Goal: Information Seeking & Learning: Learn about a topic

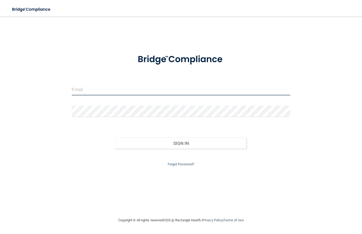
click at [79, 90] on input "email" at bounding box center [181, 90] width 219 height 12
type input "[PERSON_NAME][EMAIL_ADDRESS][DOMAIN_NAME]"
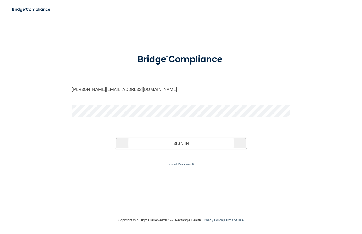
click at [138, 142] on button "Sign In" at bounding box center [181, 143] width 131 height 11
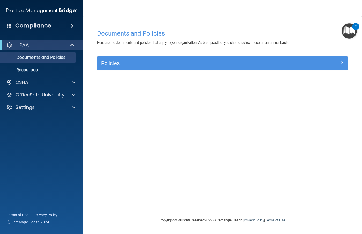
click at [42, 25] on h4 "Compliance" at bounding box center [33, 25] width 36 height 7
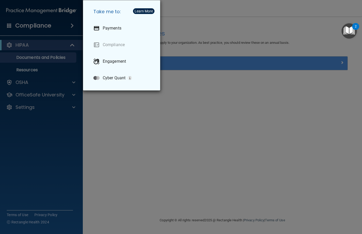
click at [24, 47] on div "Take me to: Payments Compliance Engagement Cyber Quant" at bounding box center [181, 117] width 362 height 234
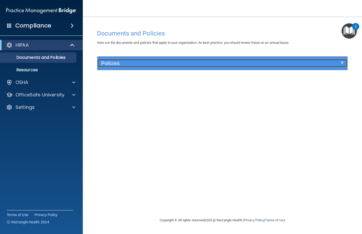
click at [342, 62] on span at bounding box center [342, 62] width 3 height 6
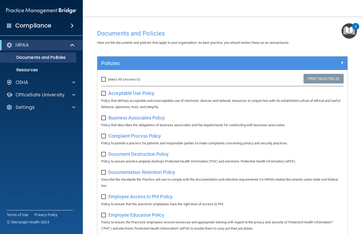
click at [348, 30] on img "Open Resource Center, 2 new notifications" at bounding box center [349, 30] width 15 height 15
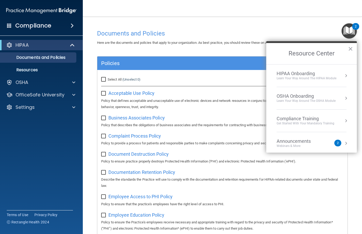
click at [337, 143] on div "2" at bounding box center [338, 143] width 2 height 0
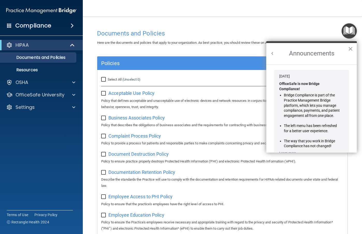
click at [350, 48] on button "×" at bounding box center [350, 49] width 5 height 8
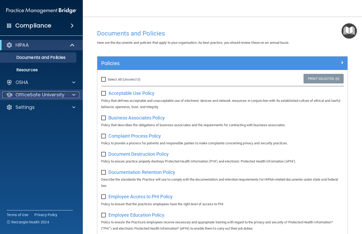
click at [76, 96] on div at bounding box center [73, 95] width 13 height 6
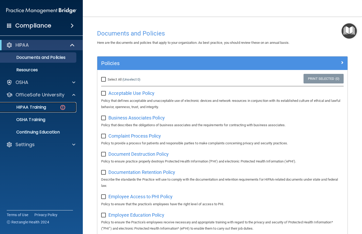
click at [43, 108] on p "HIPAA Training" at bounding box center [24, 107] width 43 height 5
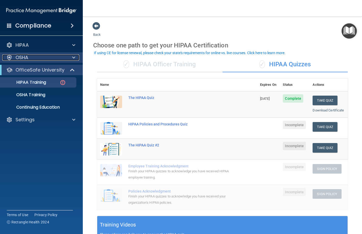
click at [31, 58] on div "OSHA" at bounding box center [34, 57] width 64 height 6
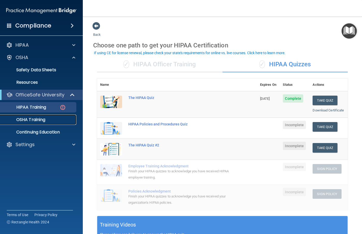
click at [40, 119] on p "OSHA Training" at bounding box center [24, 119] width 42 height 5
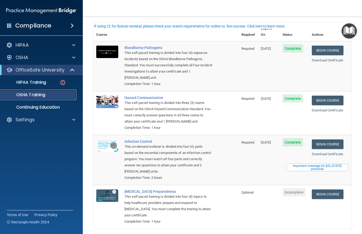
scroll to position [14, 0]
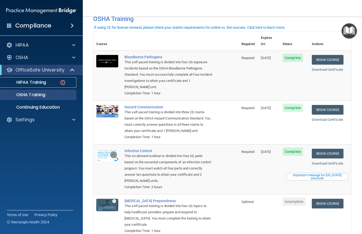
click at [34, 82] on p "HIPAA Training" at bounding box center [24, 82] width 43 height 5
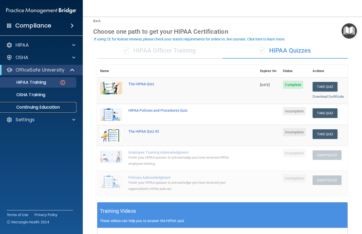
click at [49, 107] on p "Continuing Education" at bounding box center [38, 107] width 71 height 5
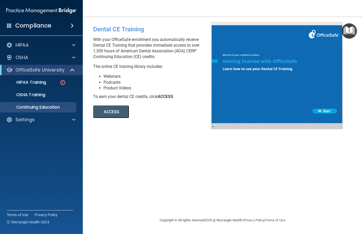
click at [119, 115] on button "ACCESS" at bounding box center [111, 111] width 36 height 12
click at [47, 84] on div "HIPAA Training" at bounding box center [38, 82] width 71 height 5
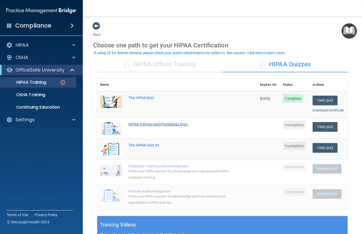
click at [183, 126] on div "HIPAA Policies and Procedures Quiz" at bounding box center [179, 124] width 103 height 4
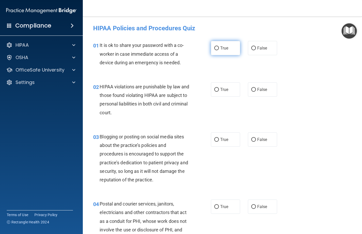
click at [215, 47] on input "True" at bounding box center [216, 48] width 5 height 4
radio input "true"
click at [214, 90] on input "True" at bounding box center [216, 90] width 5 height 4
radio input "true"
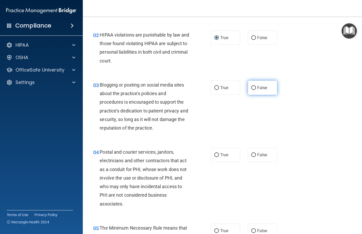
click at [252, 88] on input "False" at bounding box center [254, 88] width 5 height 4
radio input "true"
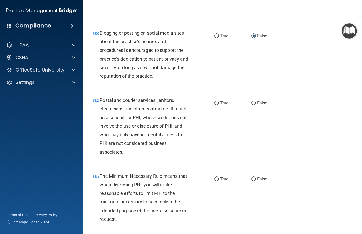
scroll to position [130, 0]
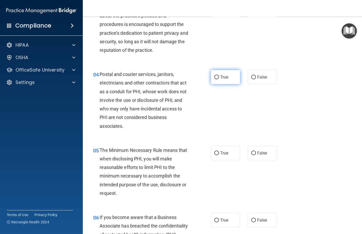
click at [215, 76] on input "True" at bounding box center [216, 77] width 5 height 4
radio input "true"
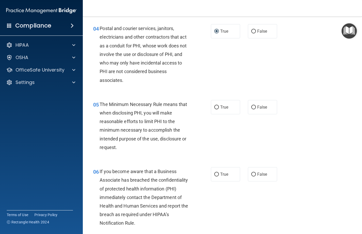
scroll to position [181, 0]
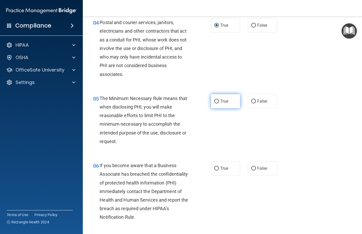
click at [216, 100] on input "True" at bounding box center [216, 101] width 5 height 4
radio input "true"
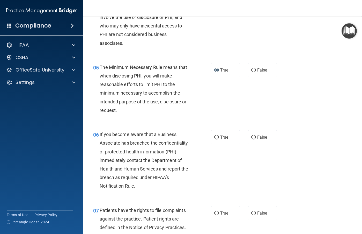
scroll to position [233, 0]
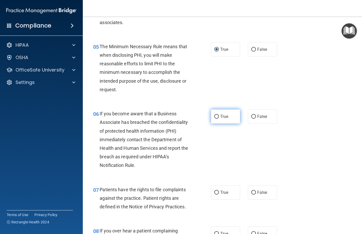
click at [216, 117] on input "True" at bounding box center [216, 117] width 5 height 4
radio input "true"
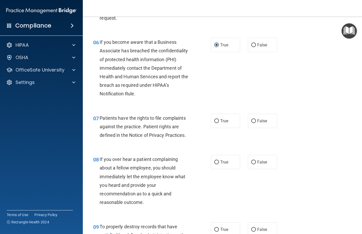
scroll to position [311, 0]
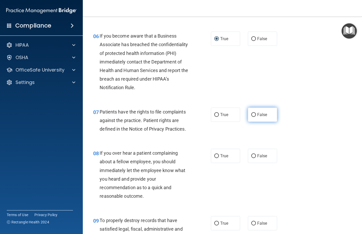
click at [252, 114] on input "False" at bounding box center [254, 115] width 5 height 4
radio input "true"
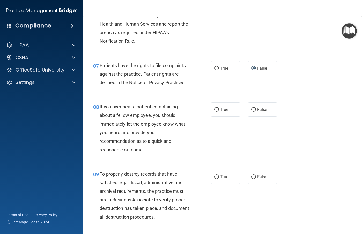
scroll to position [363, 0]
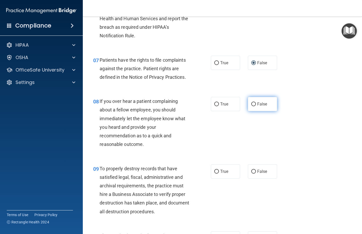
click at [253, 104] on input "False" at bounding box center [254, 104] width 5 height 4
radio input "true"
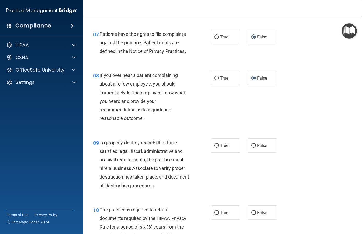
scroll to position [440, 0]
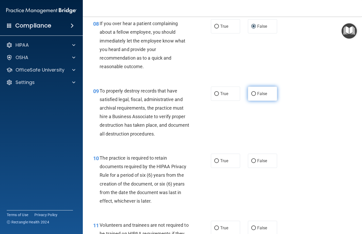
click at [252, 93] on input "False" at bounding box center [254, 94] width 5 height 4
radio input "true"
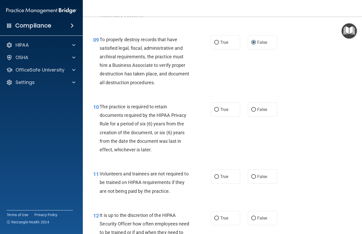
scroll to position [492, 0]
click at [216, 110] on input "True" at bounding box center [216, 109] width 5 height 4
radio input "true"
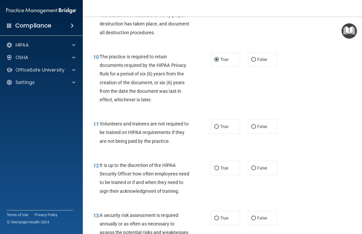
scroll to position [544, 0]
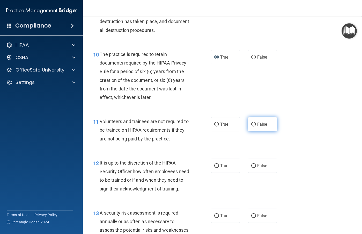
click at [252, 126] on input "False" at bounding box center [254, 125] width 5 height 4
radio input "true"
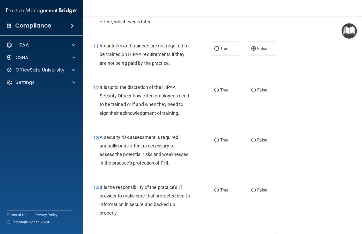
scroll to position [622, 0]
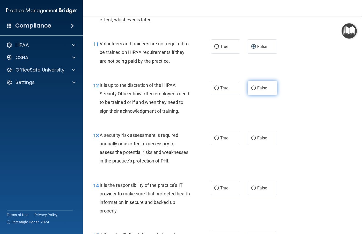
click at [253, 87] on input "False" at bounding box center [254, 88] width 5 height 4
radio input "true"
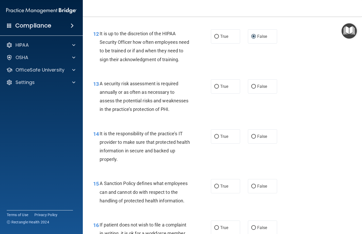
scroll to position [674, 0]
click at [217, 88] on input "True" at bounding box center [216, 86] width 5 height 4
radio input "true"
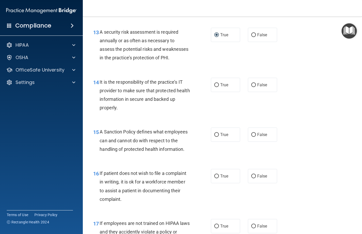
scroll to position [725, 0]
click at [216, 87] on input "True" at bounding box center [216, 85] width 5 height 4
radio input "true"
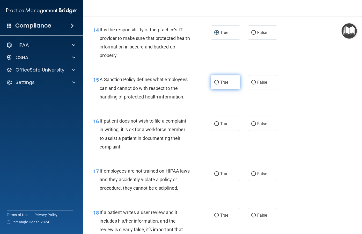
click at [215, 84] on input "True" at bounding box center [216, 83] width 5 height 4
radio input "true"
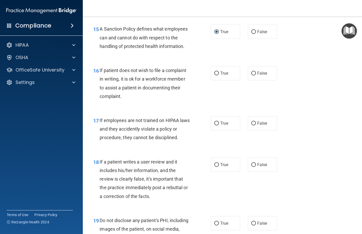
scroll to position [829, 0]
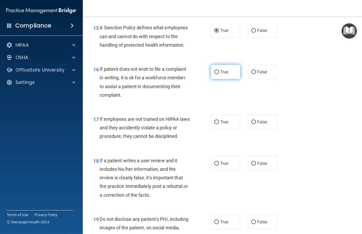
click at [217, 74] on input "True" at bounding box center [216, 72] width 5 height 4
radio input "true"
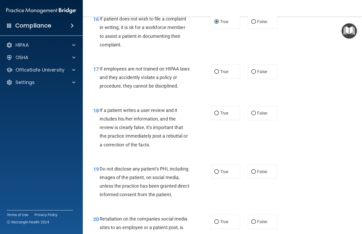
scroll to position [907, 0]
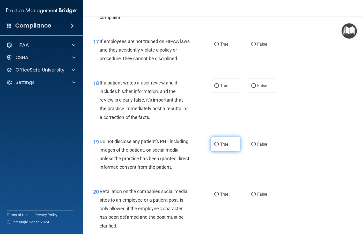
click at [216, 146] on input "True" at bounding box center [216, 144] width 5 height 4
radio input "true"
click at [252, 88] on input "False" at bounding box center [254, 86] width 5 height 4
radio input "true"
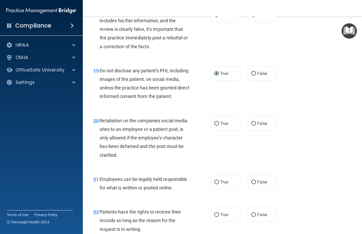
scroll to position [984, 0]
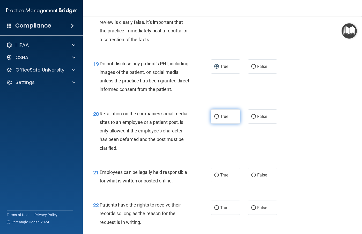
click at [214, 119] on input "True" at bounding box center [216, 117] width 5 height 4
radio input "true"
click at [214, 119] on input "True" at bounding box center [216, 117] width 5 height 4
click at [252, 119] on input "False" at bounding box center [254, 117] width 5 height 4
radio input "true"
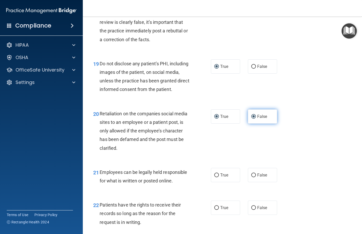
radio input "false"
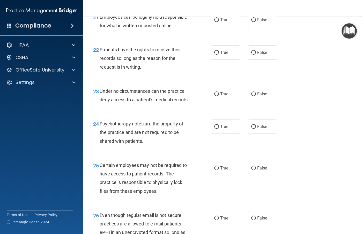
scroll to position [1140, 0]
click at [253, 22] on input "False" at bounding box center [254, 20] width 5 height 4
radio input "true"
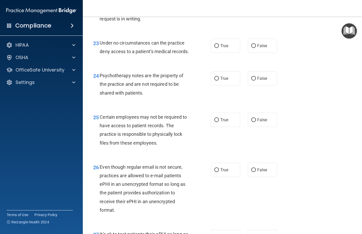
scroll to position [1192, 0]
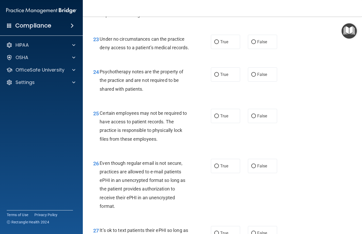
click at [214, 3] on input "True" at bounding box center [216, 1] width 5 height 4
radio input "true"
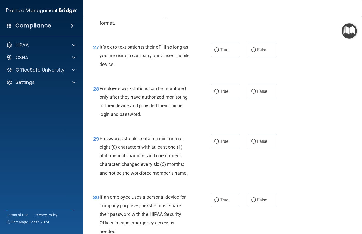
scroll to position [1425, 0]
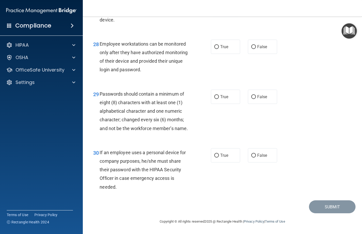
click at [214, 8] on input "True" at bounding box center [216, 6] width 5 height 4
radio input "true"
click at [215, 49] on input "True" at bounding box center [216, 47] width 5 height 4
radio input "true"
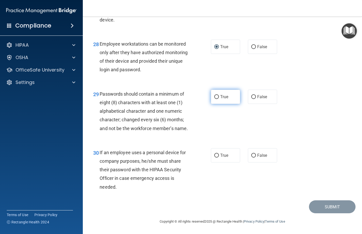
click at [218, 99] on label "True" at bounding box center [225, 97] width 29 height 14
click at [218, 99] on input "True" at bounding box center [216, 97] width 5 height 4
radio input "true"
click at [252, 155] on input "False" at bounding box center [254, 156] width 5 height 4
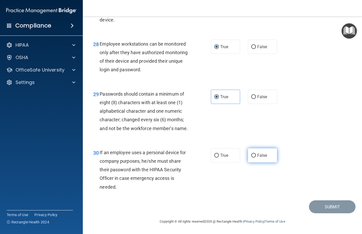
radio input "true"
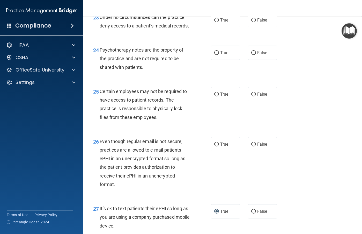
scroll to position [1195, 0]
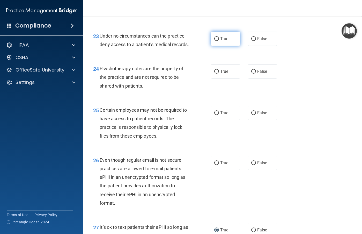
click at [216, 41] on input "True" at bounding box center [216, 39] width 5 height 4
radio input "true"
click at [253, 74] on input "False" at bounding box center [254, 72] width 5 height 4
radio input "true"
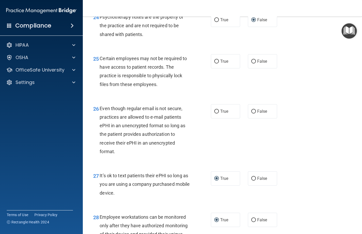
scroll to position [1247, 0]
click at [215, 63] on input "True" at bounding box center [216, 61] width 5 height 4
radio input "true"
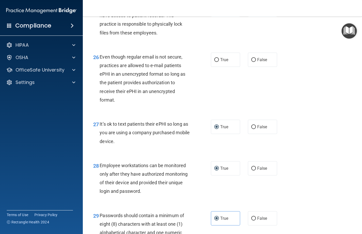
scroll to position [1298, 0]
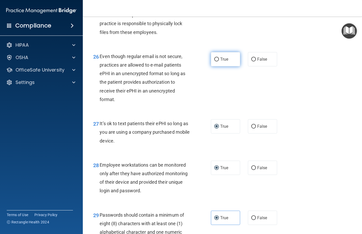
click at [214, 61] on input "True" at bounding box center [216, 60] width 5 height 4
radio input "true"
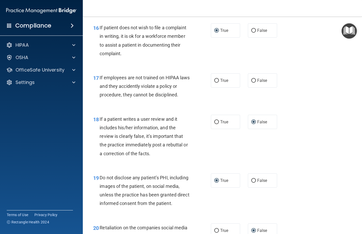
scroll to position [858, 0]
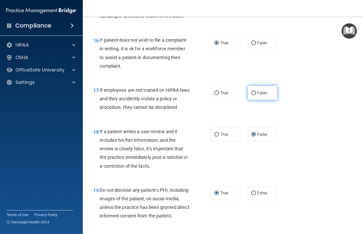
click at [252, 95] on input "False" at bounding box center [254, 93] width 5 height 4
radio input "true"
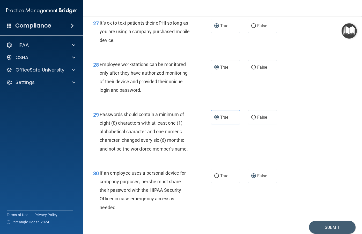
scroll to position [1454, 0]
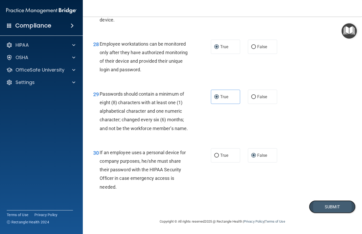
click at [317, 205] on button "Submit" at bounding box center [332, 206] width 47 height 13
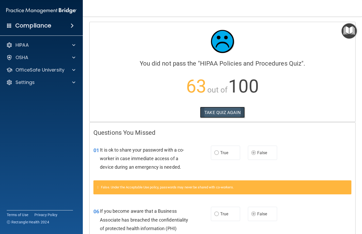
click at [215, 115] on button "TAKE QUIZ AGAIN" at bounding box center [222, 112] width 45 height 11
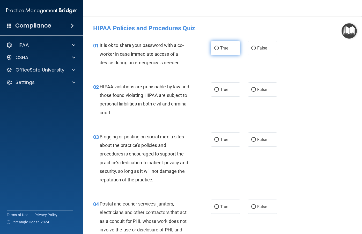
click at [216, 49] on input "True" at bounding box center [216, 48] width 5 height 4
radio input "true"
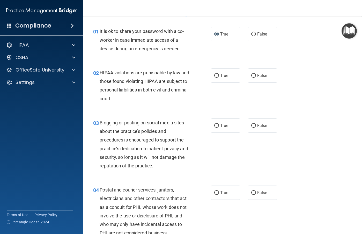
scroll to position [26, 0]
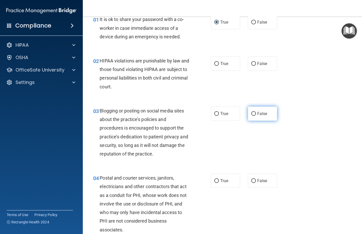
click at [252, 113] on input "False" at bounding box center [254, 114] width 5 height 4
radio input "true"
click at [252, 62] on input "False" at bounding box center [254, 64] width 5 height 4
radio input "true"
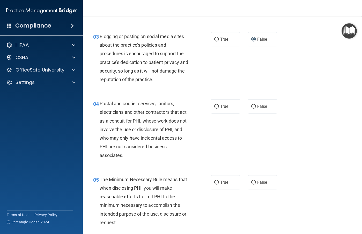
scroll to position [104, 0]
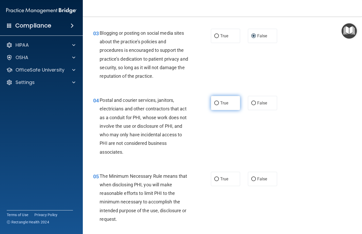
click at [217, 103] on input "True" at bounding box center [216, 103] width 5 height 4
radio input "true"
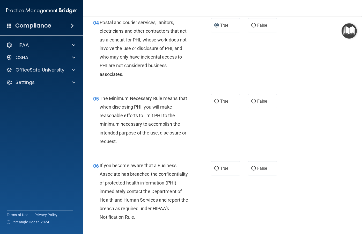
scroll to position [207, 0]
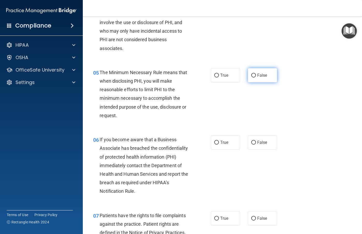
click at [252, 75] on input "False" at bounding box center [254, 76] width 5 height 4
radio input "true"
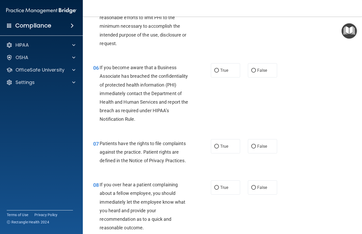
scroll to position [285, 0]
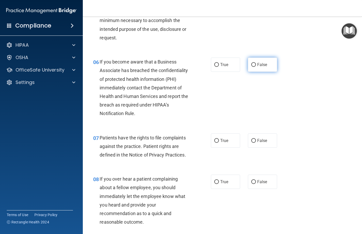
click at [252, 64] on input "False" at bounding box center [254, 65] width 5 height 4
radio input "true"
click at [214, 140] on input "True" at bounding box center [216, 141] width 5 height 4
radio input "true"
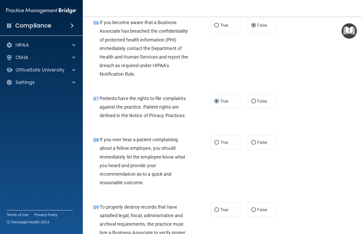
scroll to position [337, 0]
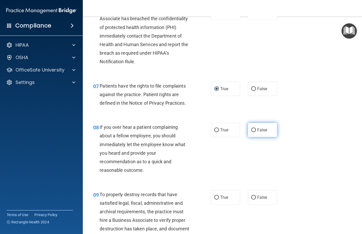
click at [252, 131] on input "False" at bounding box center [254, 130] width 5 height 4
radio input "true"
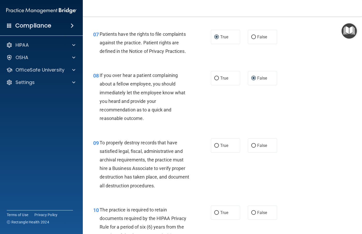
scroll to position [414, 0]
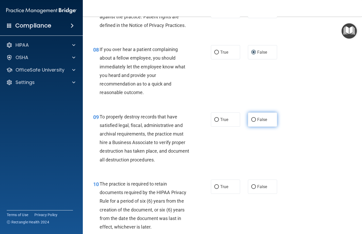
click at [252, 120] on input "False" at bounding box center [254, 120] width 5 height 4
radio input "true"
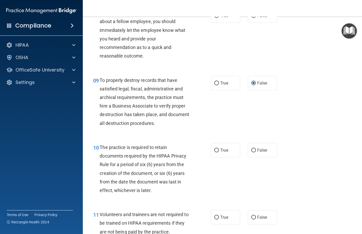
scroll to position [492, 0]
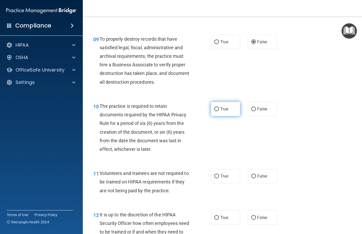
click at [217, 110] on input "True" at bounding box center [216, 109] width 5 height 4
radio input "true"
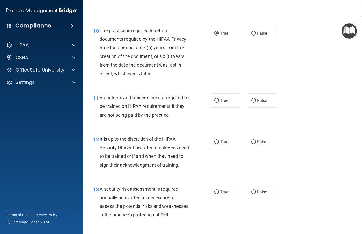
scroll to position [570, 0]
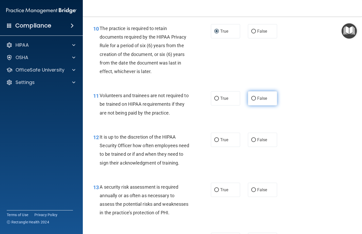
click at [252, 98] on input "False" at bounding box center [254, 99] width 5 height 4
radio input "true"
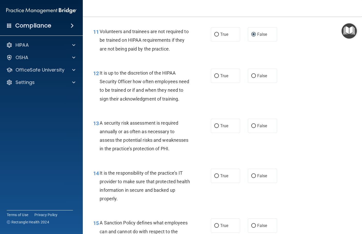
scroll to position [648, 0]
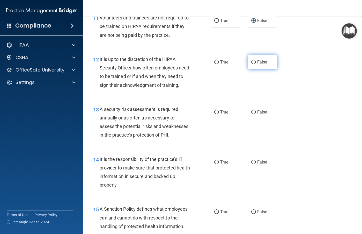
click at [252, 63] on input "False" at bounding box center [254, 62] width 5 height 4
radio input "true"
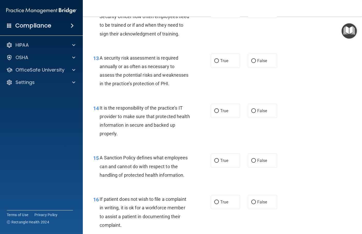
scroll to position [699, 0]
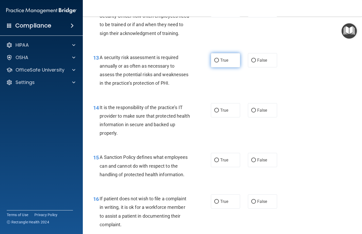
click at [212, 67] on label "True" at bounding box center [225, 60] width 29 height 14
click at [214, 62] on input "True" at bounding box center [216, 61] width 5 height 4
radio input "true"
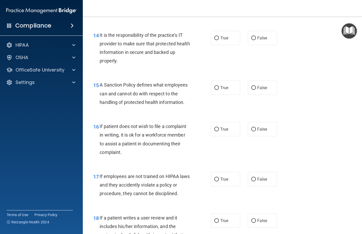
scroll to position [777, 0]
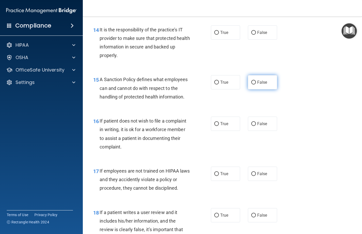
click at [252, 84] on input "False" at bounding box center [254, 83] width 5 height 4
radio input "true"
click at [252, 126] on input "False" at bounding box center [254, 124] width 5 height 4
radio input "true"
click at [216, 126] on input "True" at bounding box center [216, 124] width 5 height 4
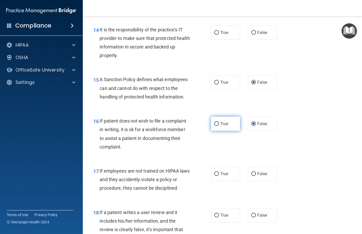
radio input "true"
radio input "false"
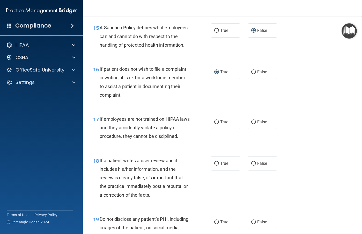
scroll to position [855, 0]
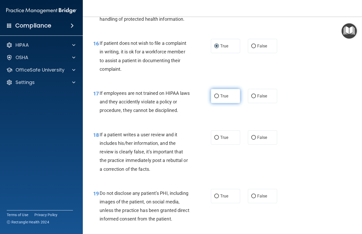
click at [214, 98] on input "True" at bounding box center [216, 96] width 5 height 4
radio input "true"
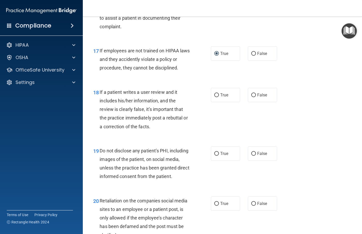
scroll to position [907, 0]
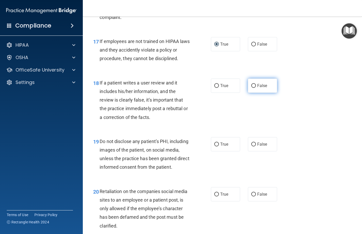
click at [252, 88] on input "False" at bounding box center [254, 86] width 5 height 4
radio input "true"
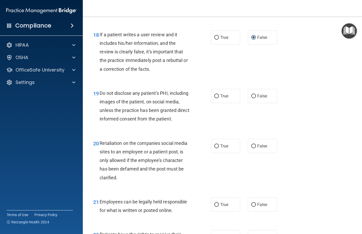
scroll to position [958, 0]
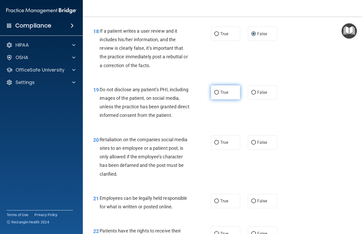
click at [216, 95] on input "True" at bounding box center [216, 93] width 5 height 4
radio input "true"
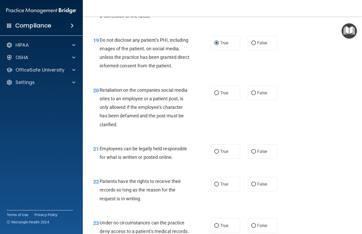
scroll to position [1010, 0]
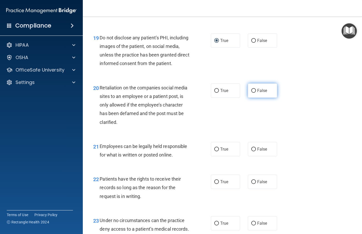
click at [252, 93] on input "False" at bounding box center [254, 91] width 5 height 4
radio input "true"
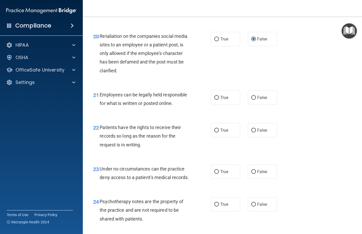
scroll to position [1062, 0]
click at [253, 99] on input "False" at bounding box center [254, 98] width 5 height 4
radio input "true"
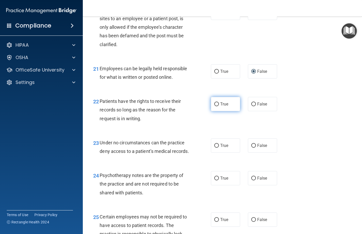
click at [214, 106] on input "True" at bounding box center [216, 104] width 5 height 4
radio input "true"
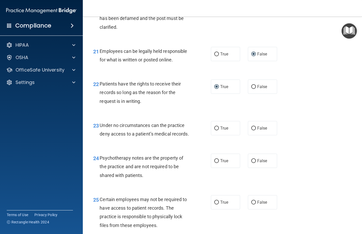
scroll to position [1114, 0]
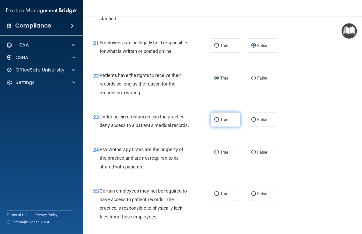
click at [216, 122] on input "True" at bounding box center [216, 120] width 5 height 4
radio input "true"
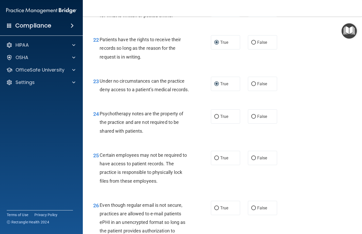
scroll to position [1166, 0]
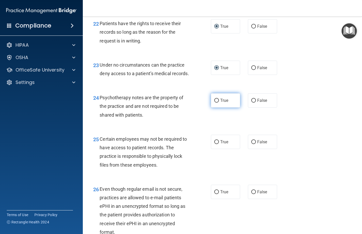
click at [217, 103] on input "True" at bounding box center [216, 101] width 5 height 4
radio input "true"
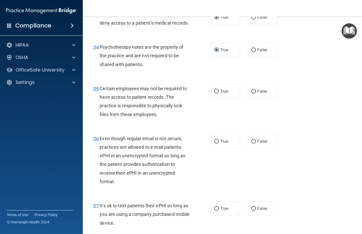
scroll to position [1218, 0]
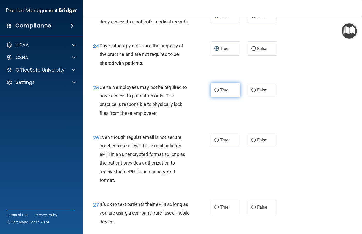
click at [216, 92] on input "True" at bounding box center [216, 90] width 5 height 4
radio input "true"
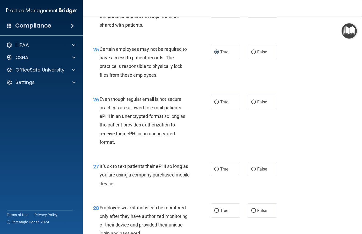
scroll to position [1269, 0]
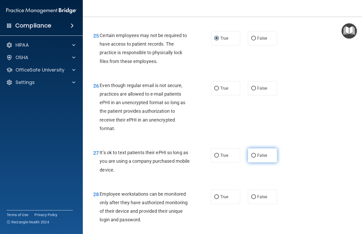
click at [253, 158] on input "False" at bounding box center [254, 156] width 5 height 4
radio input "true"
click at [252, 90] on input "False" at bounding box center [254, 89] width 5 height 4
radio input "true"
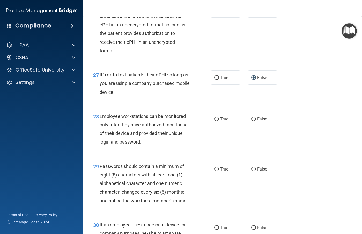
scroll to position [1373, 0]
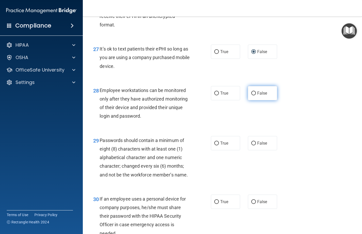
click at [252, 95] on input "False" at bounding box center [254, 93] width 5 height 4
radio input "true"
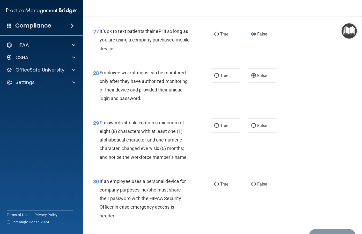
scroll to position [1425, 0]
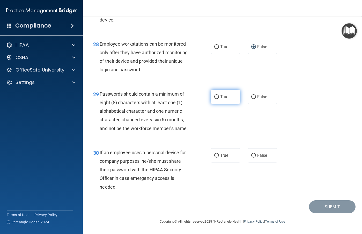
click at [215, 99] on input "True" at bounding box center [216, 97] width 5 height 4
radio input "true"
click at [252, 154] on input "False" at bounding box center [254, 156] width 5 height 4
radio input "true"
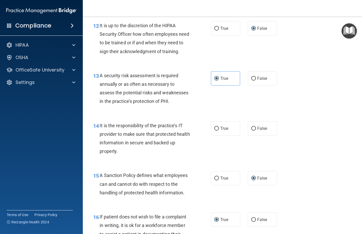
scroll to position [677, 0]
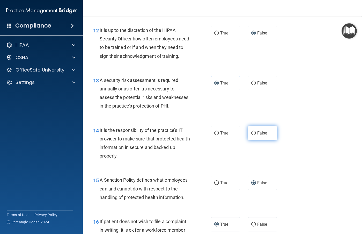
click at [252, 135] on input "False" at bounding box center [254, 133] width 5 height 4
radio input "true"
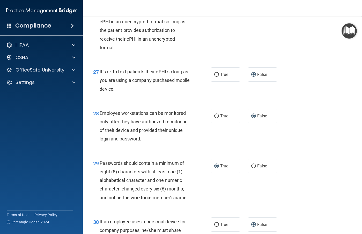
scroll to position [1454, 0]
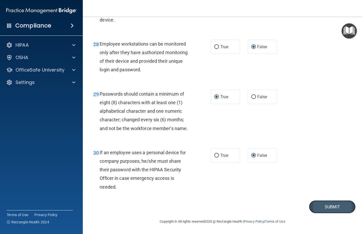
click at [318, 204] on button "Submit" at bounding box center [332, 206] width 47 height 13
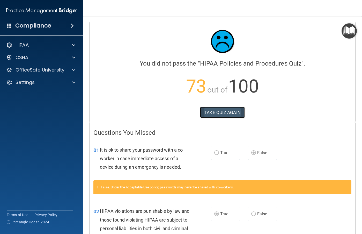
click at [229, 111] on button "TAKE QUIZ AGAIN" at bounding box center [222, 112] width 45 height 11
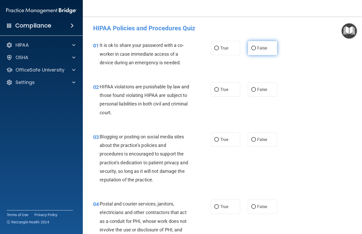
click at [253, 48] on input "False" at bounding box center [254, 48] width 5 height 4
radio input "true"
click at [214, 89] on input "True" at bounding box center [216, 90] width 5 height 4
radio input "true"
click at [252, 141] on input "False" at bounding box center [254, 140] width 5 height 4
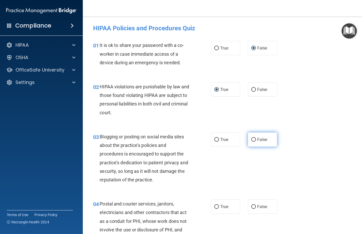
radio input "true"
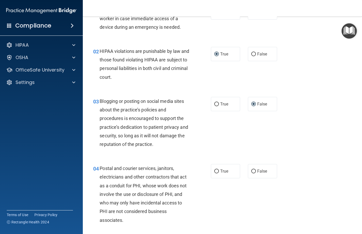
scroll to position [52, 0]
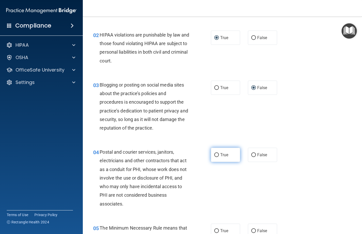
click at [214, 154] on input "True" at bounding box center [216, 155] width 5 height 4
radio input "true"
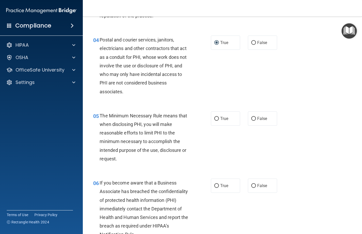
scroll to position [181, 0]
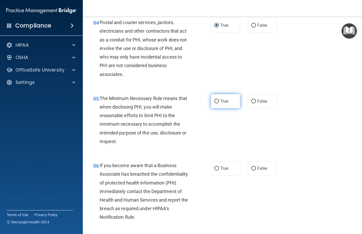
click at [216, 101] on input "True" at bounding box center [216, 101] width 5 height 4
radio input "true"
click at [252, 169] on input "False" at bounding box center [254, 169] width 5 height 4
radio input "true"
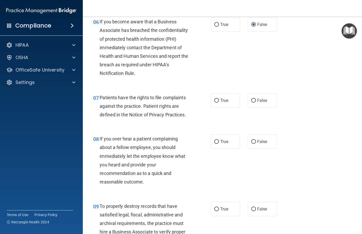
scroll to position [337, 0]
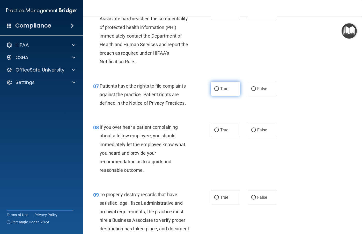
click at [214, 88] on input "True" at bounding box center [216, 89] width 5 height 4
radio input "true"
click at [254, 129] on label "False" at bounding box center [262, 130] width 29 height 14
click at [254, 129] on input "False" at bounding box center [254, 130] width 5 height 4
radio input "true"
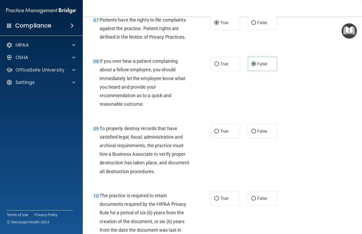
scroll to position [414, 0]
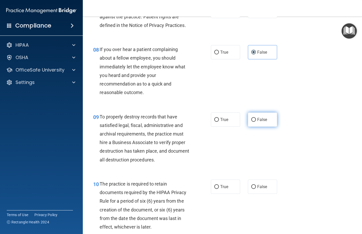
click at [252, 120] on input "False" at bounding box center [254, 120] width 5 height 4
radio input "true"
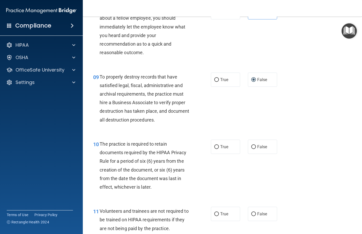
scroll to position [466, 0]
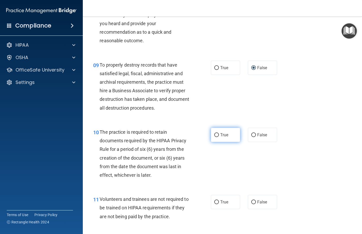
click at [214, 135] on input "True" at bounding box center [216, 135] width 5 height 4
radio input "true"
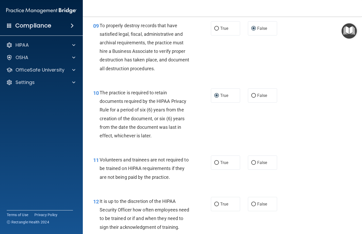
scroll to position [518, 0]
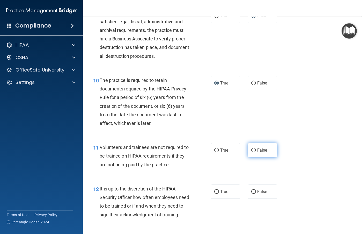
click at [252, 150] on input "False" at bounding box center [254, 150] width 5 height 4
radio input "true"
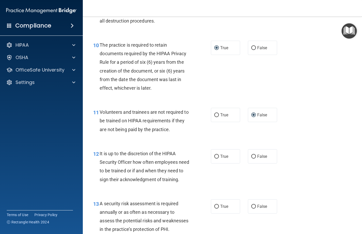
scroll to position [570, 0]
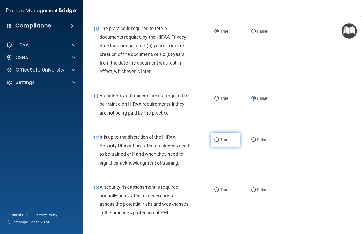
click at [215, 140] on input "True" at bounding box center [216, 140] width 5 height 4
radio input "true"
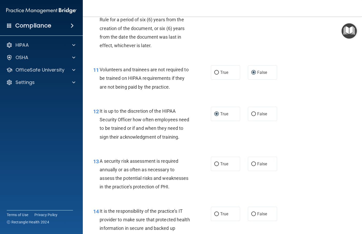
scroll to position [622, 0]
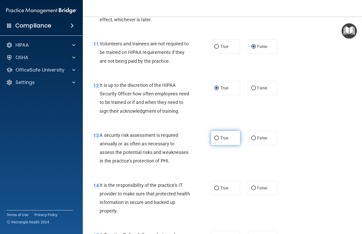
click at [217, 140] on input "True" at bounding box center [216, 138] width 5 height 4
radio input "true"
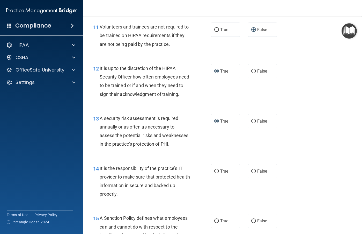
scroll to position [648, 0]
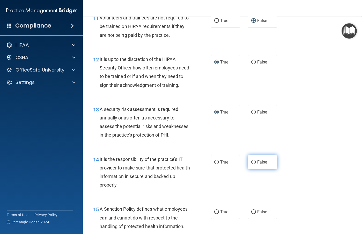
click at [252, 164] on input "False" at bounding box center [254, 162] width 5 height 4
radio input "true"
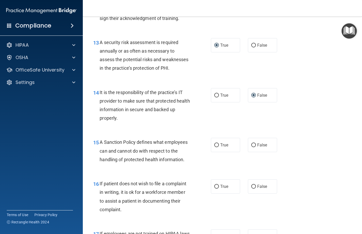
scroll to position [725, 0]
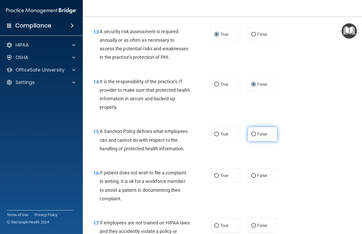
click at [252, 136] on input "False" at bounding box center [254, 134] width 5 height 4
radio input "true"
click at [216, 178] on input "True" at bounding box center [216, 176] width 5 height 4
radio input "true"
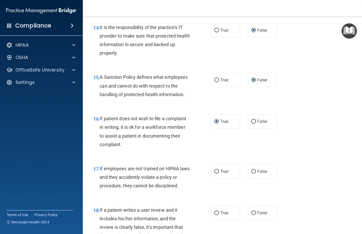
scroll to position [803, 0]
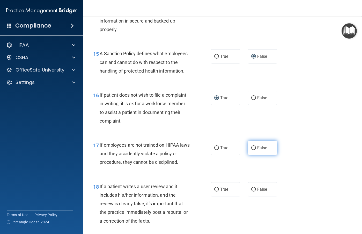
click at [252, 150] on input "False" at bounding box center [254, 148] width 5 height 4
radio input "true"
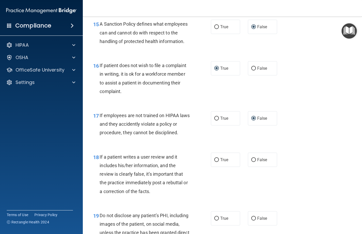
scroll to position [855, 0]
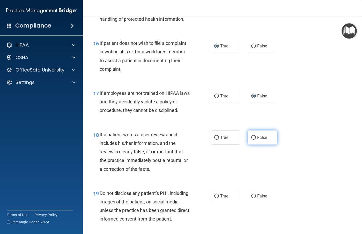
click at [253, 140] on input "False" at bounding box center [254, 138] width 5 height 4
radio input "true"
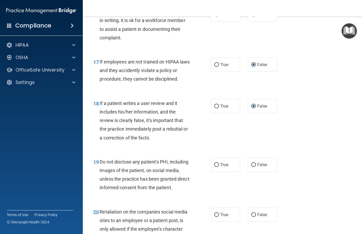
scroll to position [907, 0]
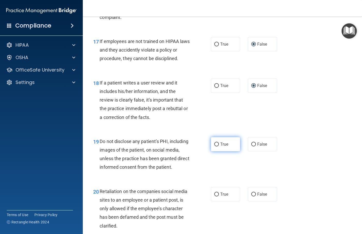
click at [215, 146] on input "True" at bounding box center [216, 144] width 5 height 4
radio input "true"
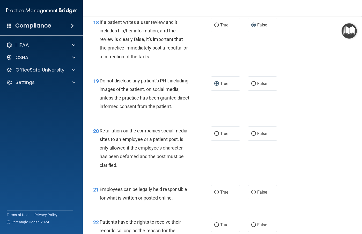
scroll to position [984, 0]
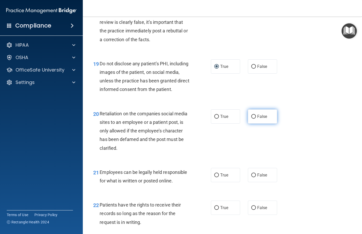
click at [252, 119] on input "False" at bounding box center [254, 117] width 5 height 4
radio input "true"
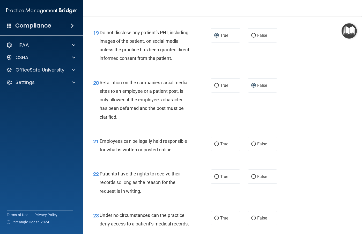
scroll to position [1036, 0]
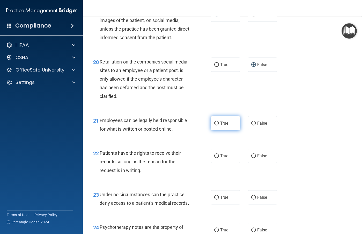
click at [214, 125] on input "True" at bounding box center [216, 123] width 5 height 4
radio input "true"
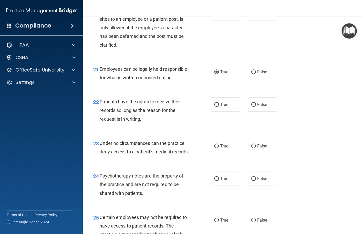
scroll to position [1088, 0]
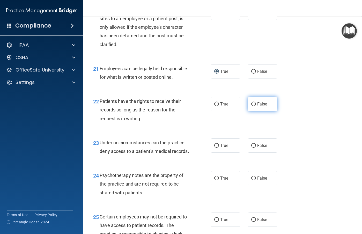
click at [252, 106] on input "False" at bounding box center [254, 104] width 5 height 4
radio input "true"
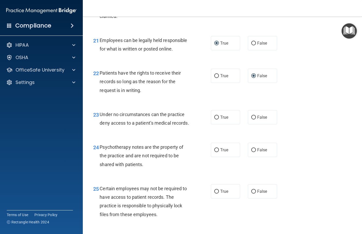
scroll to position [1140, 0]
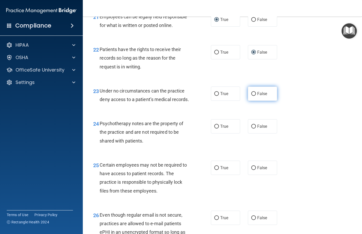
click at [254, 96] on input "False" at bounding box center [254, 94] width 5 height 4
radio input "true"
click at [215, 128] on input "True" at bounding box center [216, 127] width 5 height 4
radio input "true"
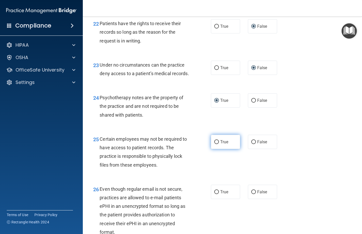
click at [216, 144] on input "True" at bounding box center [216, 142] width 5 height 4
radio input "true"
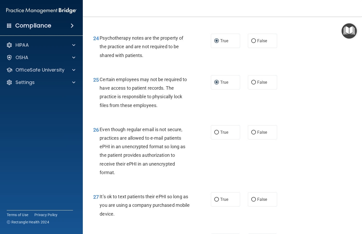
scroll to position [1243, 0]
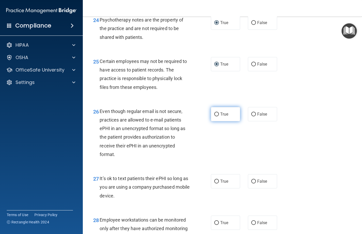
click at [214, 116] on input "True" at bounding box center [216, 114] width 5 height 4
radio input "true"
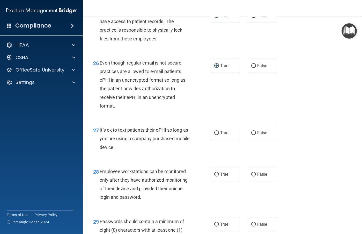
scroll to position [1295, 0]
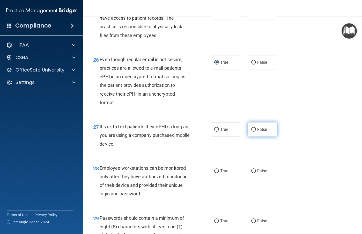
click at [252, 132] on input "False" at bounding box center [254, 130] width 5 height 4
radio input "true"
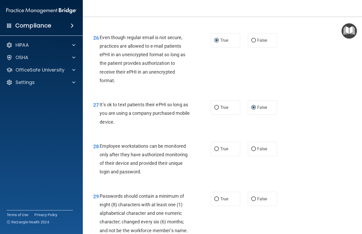
scroll to position [1347, 0]
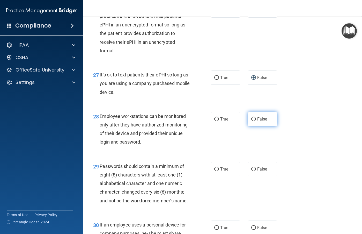
click at [252, 121] on input "False" at bounding box center [254, 119] width 5 height 4
radio input "true"
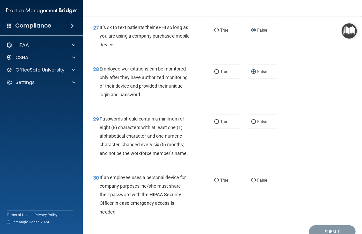
scroll to position [1425, 0]
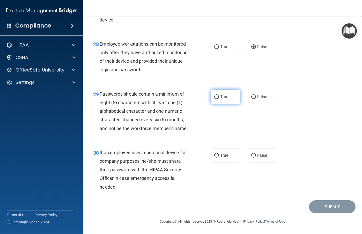
click at [214, 99] on input "True" at bounding box center [216, 97] width 5 height 4
radio input "true"
click at [252, 155] on input "False" at bounding box center [254, 156] width 5 height 4
radio input "true"
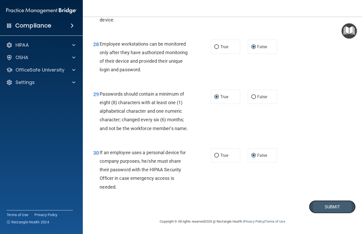
click at [322, 207] on button "Submit" at bounding box center [332, 206] width 47 height 13
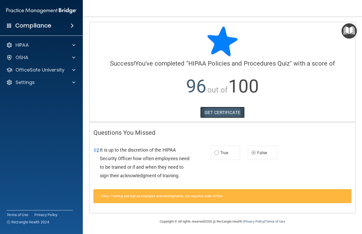
click at [224, 109] on link "GET CERTIFICATE" at bounding box center [223, 112] width 44 height 11
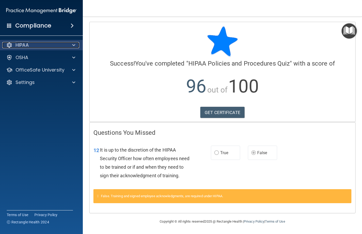
click at [25, 47] on p "HIPAA" at bounding box center [22, 45] width 13 height 6
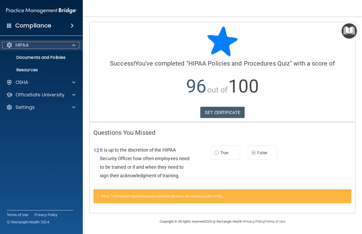
click at [32, 47] on div "HIPAA" at bounding box center [34, 45] width 64 height 6
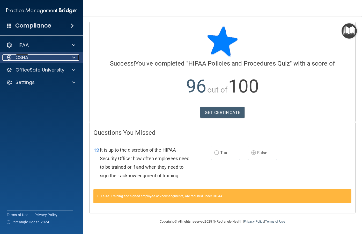
click at [72, 59] on span at bounding box center [73, 57] width 3 height 6
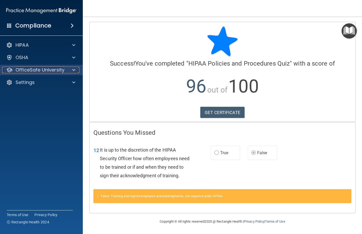
click at [74, 69] on span at bounding box center [73, 70] width 3 height 6
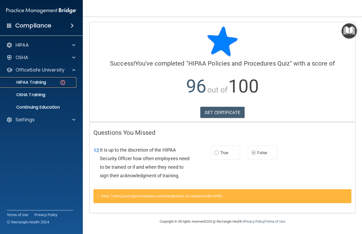
click at [35, 81] on p "HIPAA Training" at bounding box center [24, 82] width 43 height 5
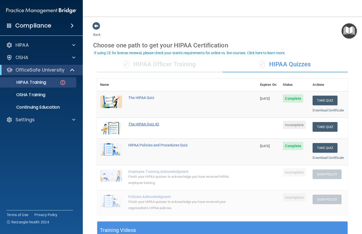
click at [140, 126] on div "The HIPAA Quiz #2" at bounding box center [179, 124] width 103 height 4
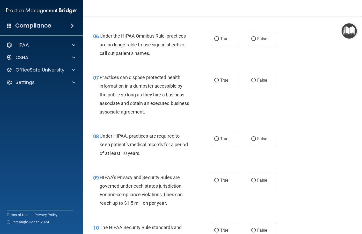
scroll to position [389, 0]
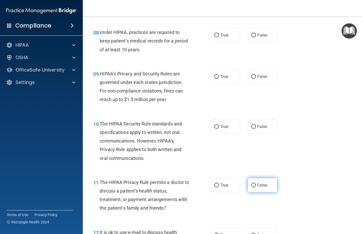
click at [252, 184] on input "False" at bounding box center [254, 185] width 5 height 4
radio input "true"
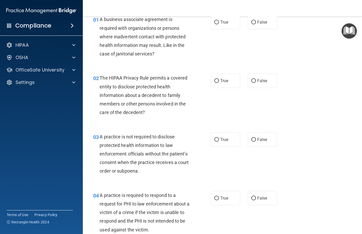
scroll to position [0, 0]
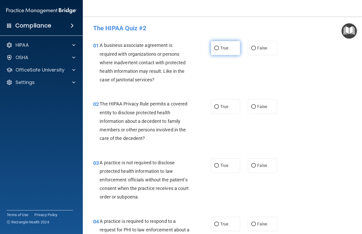
click at [216, 47] on input "True" at bounding box center [216, 48] width 5 height 4
radio input "true"
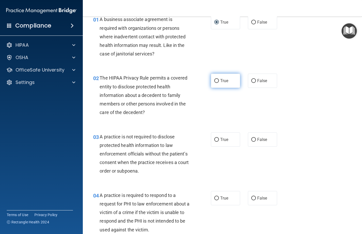
click at [216, 79] on input "True" at bounding box center [216, 81] width 5 height 4
radio input "true"
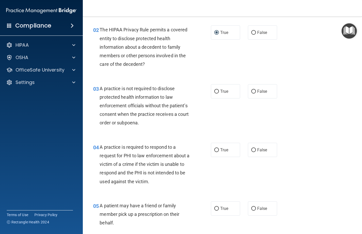
scroll to position [78, 0]
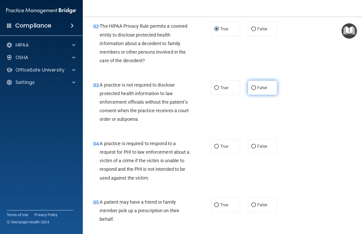
click at [252, 88] on input "False" at bounding box center [254, 88] width 5 height 4
radio input "true"
click at [214, 146] on input "True" at bounding box center [216, 147] width 5 height 4
radio input "true"
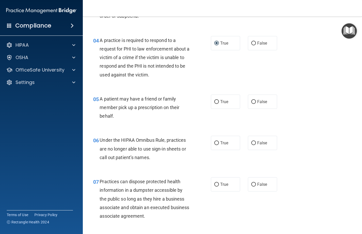
scroll to position [181, 0]
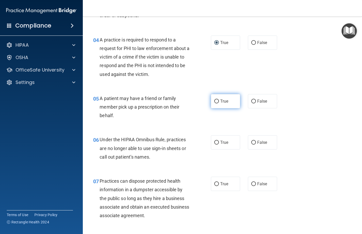
click at [215, 102] on input "True" at bounding box center [216, 101] width 5 height 4
radio input "true"
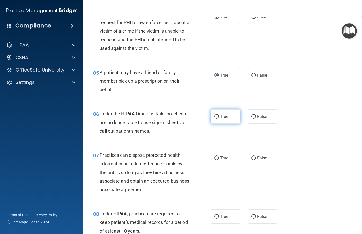
click at [214, 115] on input "True" at bounding box center [216, 117] width 5 height 4
radio input "true"
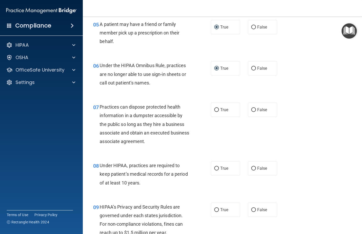
scroll to position [259, 0]
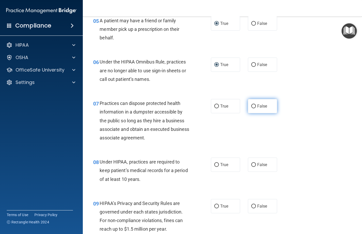
click at [253, 105] on input "False" at bounding box center [254, 106] width 5 height 4
radio input "true"
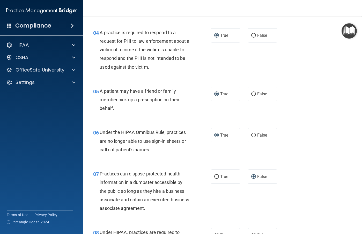
scroll to position [181, 0]
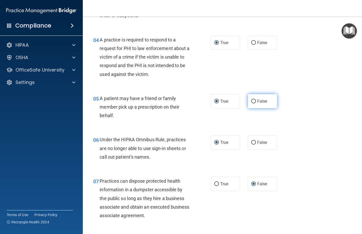
click at [252, 101] on input "False" at bounding box center [254, 101] width 5 height 4
radio input "true"
radio input "false"
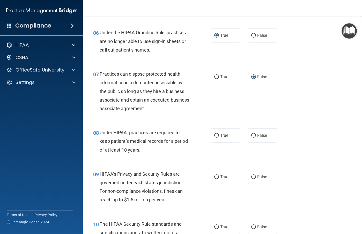
scroll to position [311, 0]
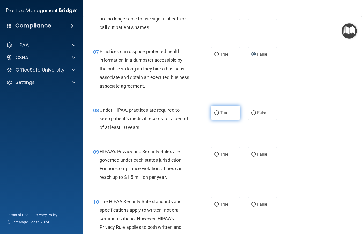
click at [214, 112] on input "True" at bounding box center [216, 113] width 5 height 4
radio input "true"
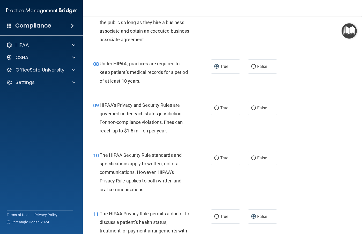
scroll to position [363, 0]
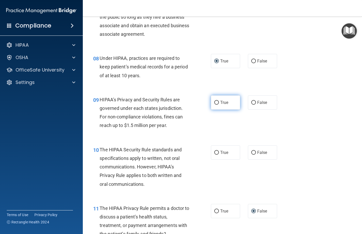
click at [217, 103] on input "True" at bounding box center [216, 103] width 5 height 4
radio input "true"
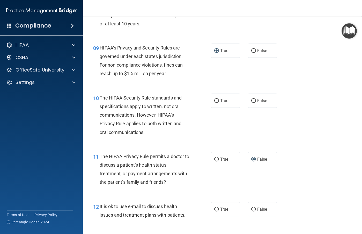
scroll to position [440, 0]
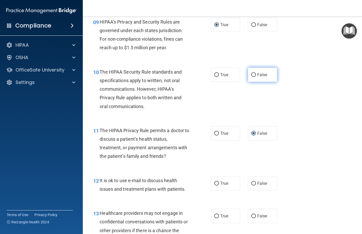
click at [252, 74] on input "False" at bounding box center [254, 75] width 5 height 4
radio input "true"
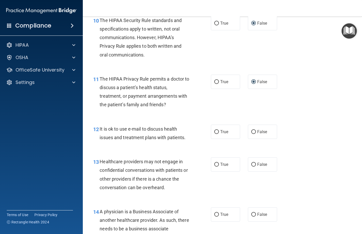
scroll to position [492, 0]
click at [216, 132] on input "True" at bounding box center [216, 132] width 5 height 4
radio input "true"
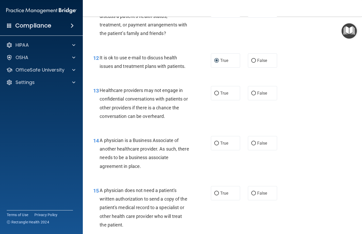
scroll to position [570, 0]
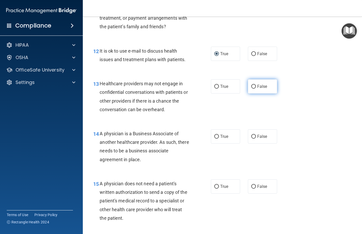
click at [252, 86] on input "False" at bounding box center [254, 87] width 5 height 4
radio input "true"
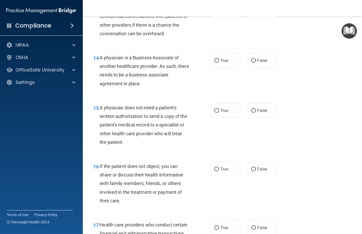
scroll to position [648, 0]
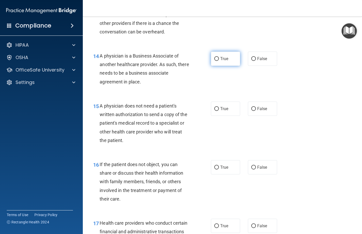
click at [214, 60] on input "True" at bounding box center [216, 59] width 5 height 4
radio input "true"
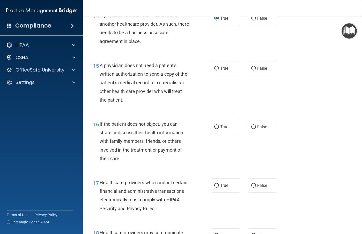
scroll to position [699, 0]
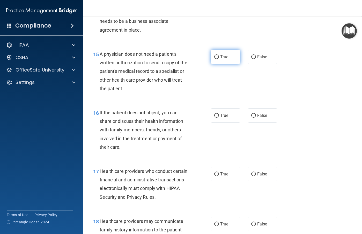
click at [214, 57] on input "True" at bounding box center [216, 57] width 5 height 4
radio input "true"
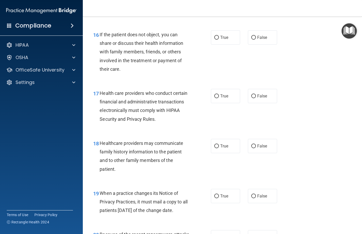
scroll to position [777, 0]
click at [253, 38] on input "False" at bounding box center [254, 38] width 5 height 4
radio input "true"
drag, startPoint x: 214, startPoint y: 37, endPoint x: 217, endPoint y: 39, distance: 3.2
click at [214, 38] on input "True" at bounding box center [216, 38] width 5 height 4
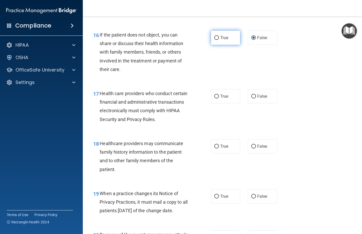
radio input "true"
radio input "false"
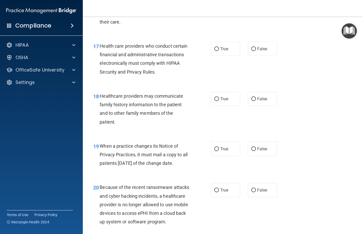
scroll to position [829, 0]
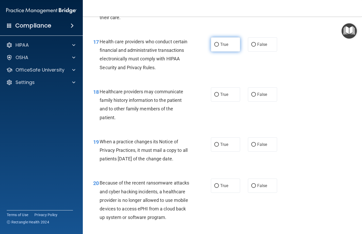
click at [215, 44] on input "True" at bounding box center [216, 45] width 5 height 4
radio input "true"
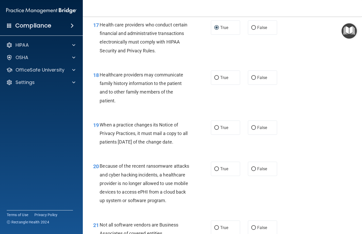
scroll to position [855, 0]
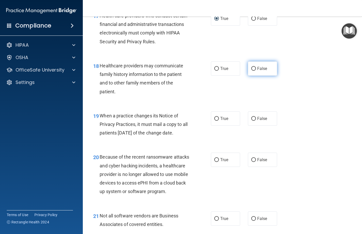
click at [252, 68] on input "False" at bounding box center [254, 69] width 5 height 4
radio input "true"
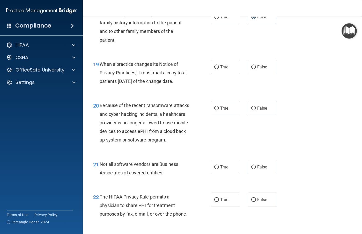
scroll to position [907, 0]
click at [214, 65] on input "True" at bounding box center [216, 67] width 5 height 4
radio input "true"
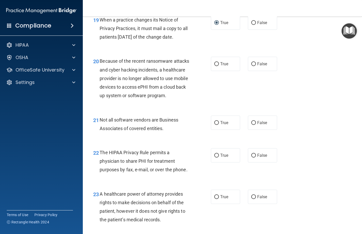
scroll to position [958, 0]
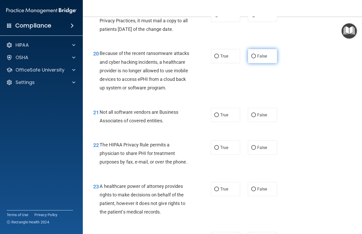
click at [253, 58] on input "False" at bounding box center [254, 56] width 5 height 4
radio input "true"
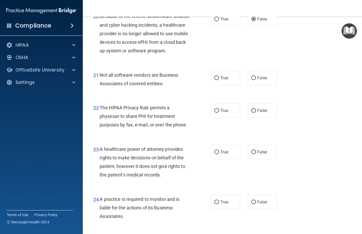
scroll to position [1010, 0]
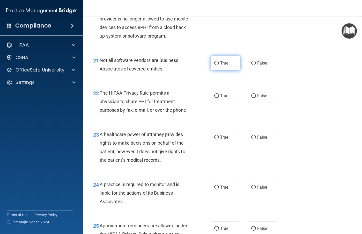
click at [216, 65] on input "True" at bounding box center [216, 63] width 5 height 4
radio input "true"
click at [215, 65] on input "True" at bounding box center [216, 63] width 5 height 4
click at [252, 65] on input "False" at bounding box center [254, 63] width 5 height 4
radio input "true"
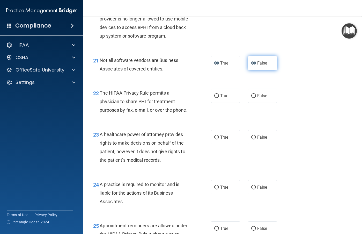
radio input "false"
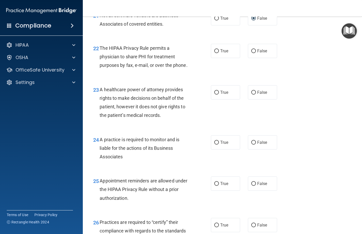
scroll to position [1062, 0]
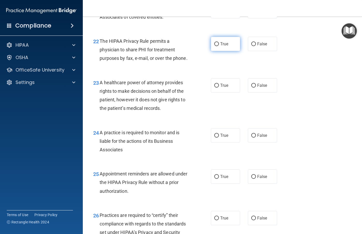
click at [214, 46] on input "True" at bounding box center [216, 44] width 5 height 4
radio input "true"
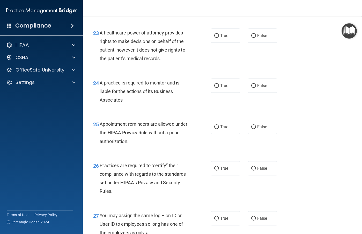
scroll to position [1114, 0]
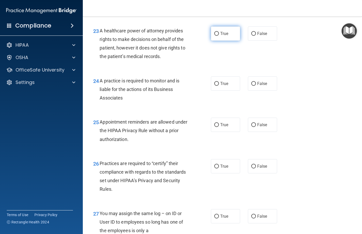
click at [214, 36] on input "True" at bounding box center [216, 34] width 5 height 4
radio input "true"
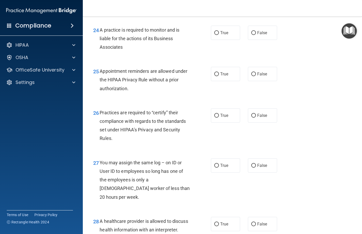
scroll to position [1166, 0]
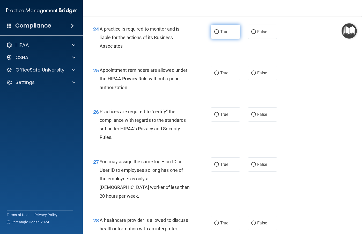
click at [214, 34] on input "True" at bounding box center [216, 32] width 5 height 4
radio input "true"
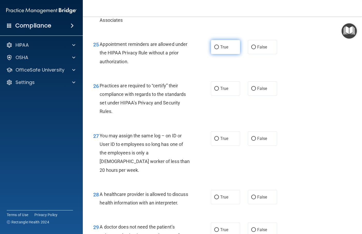
click at [216, 49] on input "True" at bounding box center [216, 47] width 5 height 4
radio input "true"
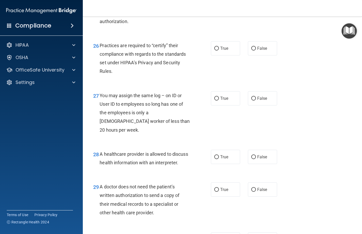
scroll to position [1243, 0]
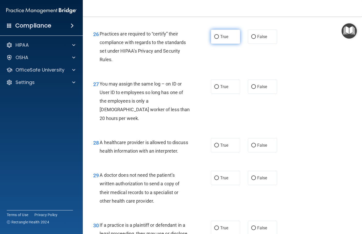
click at [215, 39] on input "True" at bounding box center [216, 37] width 5 height 4
radio input "true"
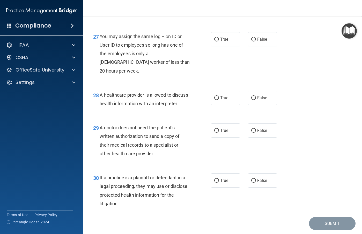
scroll to position [1295, 0]
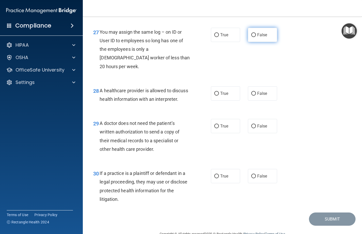
click at [253, 37] on input "False" at bounding box center [254, 35] width 5 height 4
radio input "true"
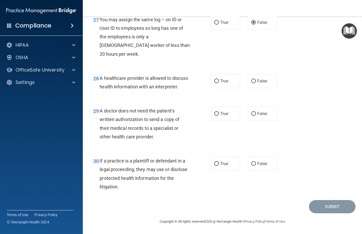
scroll to position [1325, 0]
click at [214, 79] on input "True" at bounding box center [216, 81] width 5 height 4
radio input "true"
click at [214, 115] on input "True" at bounding box center [216, 114] width 5 height 4
radio input "true"
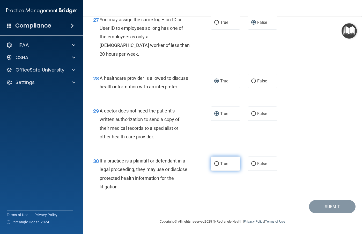
click at [216, 163] on input "True" at bounding box center [216, 164] width 5 height 4
radio input "true"
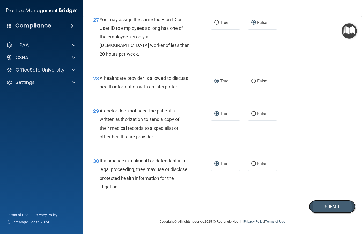
click at [318, 208] on button "Submit" at bounding box center [332, 206] width 47 height 13
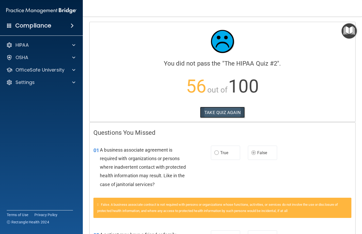
click at [213, 112] on button "TAKE QUIZ AGAIN" at bounding box center [222, 112] width 45 height 11
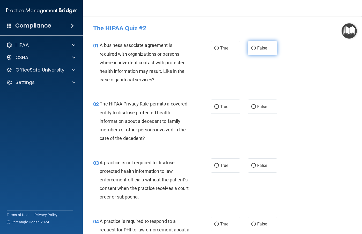
click at [252, 47] on input "False" at bounding box center [254, 48] width 5 height 4
radio input "true"
click at [253, 165] on input "False" at bounding box center [254, 166] width 5 height 4
radio input "true"
click at [252, 107] on input "False" at bounding box center [254, 107] width 5 height 4
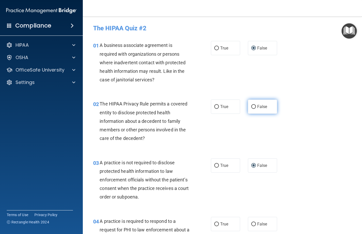
radio input "true"
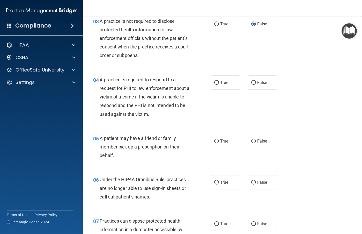
scroll to position [155, 0]
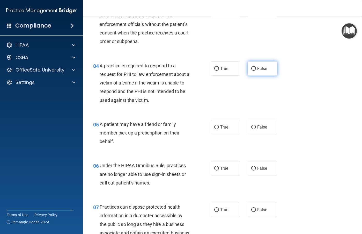
click at [252, 67] on input "False" at bounding box center [254, 69] width 5 height 4
radio input "true"
click at [215, 127] on input "True" at bounding box center [216, 127] width 5 height 4
radio input "true"
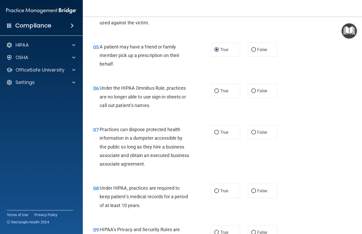
scroll to position [233, 0]
click at [252, 91] on input "False" at bounding box center [254, 91] width 5 height 4
radio input "true"
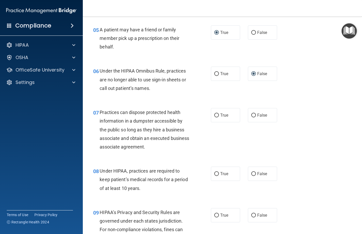
scroll to position [259, 0]
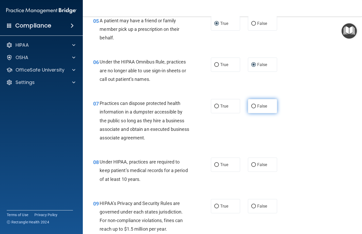
click at [252, 106] on input "False" at bounding box center [254, 106] width 5 height 4
radio input "true"
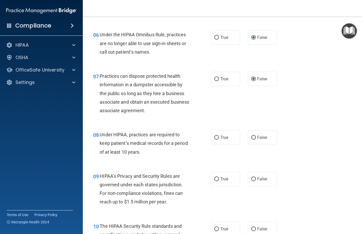
scroll to position [311, 0]
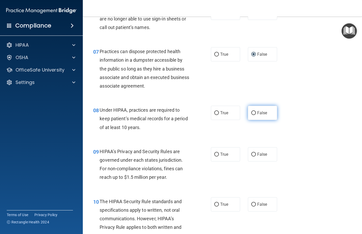
click at [252, 115] on label "False" at bounding box center [262, 113] width 29 height 14
click at [252, 115] on input "False" at bounding box center [254, 113] width 5 height 4
radio input "true"
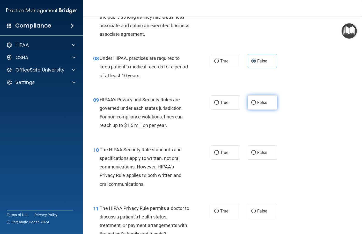
click at [253, 102] on input "False" at bounding box center [254, 103] width 5 height 4
radio input "true"
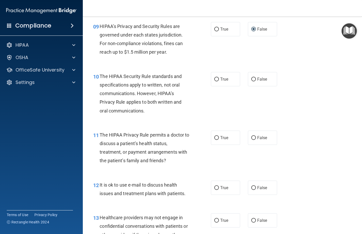
scroll to position [440, 0]
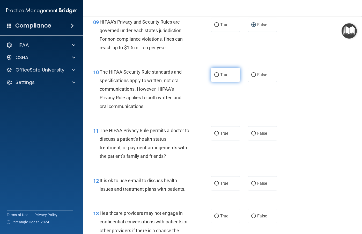
click at [214, 74] on input "True" at bounding box center [216, 75] width 5 height 4
radio input "true"
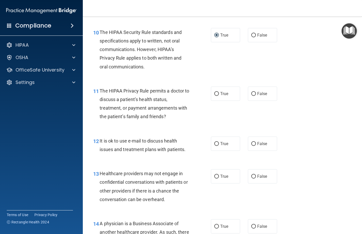
scroll to position [492, 0]
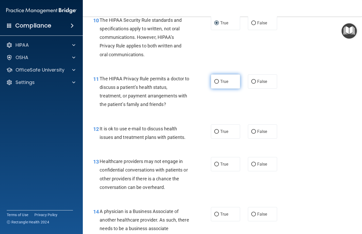
click at [215, 82] on input "True" at bounding box center [216, 82] width 5 height 4
radio input "true"
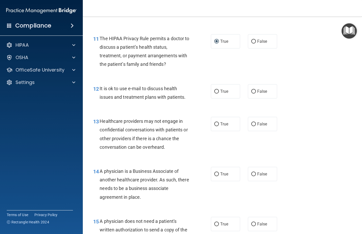
scroll to position [544, 0]
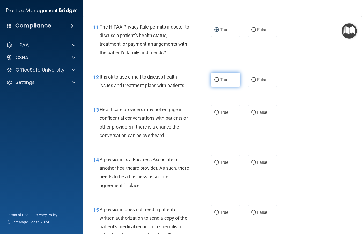
click at [216, 80] on input "True" at bounding box center [216, 80] width 5 height 4
radio input "true"
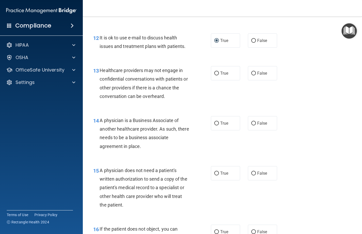
scroll to position [596, 0]
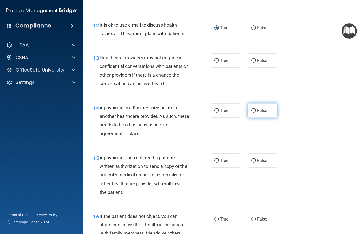
click at [253, 110] on input "False" at bounding box center [254, 111] width 5 height 4
radio input "true"
click at [252, 59] on input "False" at bounding box center [254, 61] width 5 height 4
radio input "true"
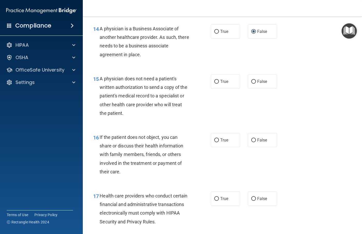
scroll to position [674, 0]
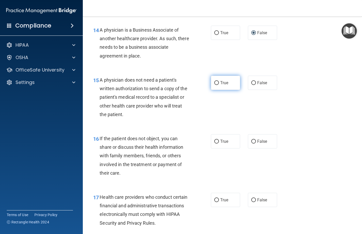
click at [216, 84] on input "True" at bounding box center [216, 83] width 5 height 4
radio input "true"
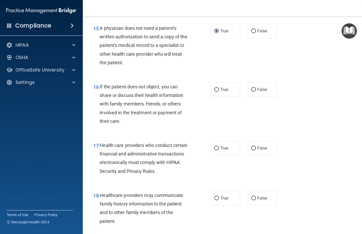
scroll to position [751, 0]
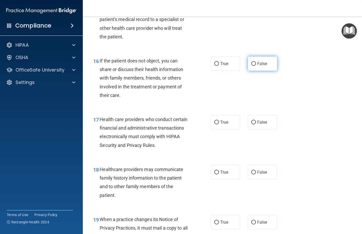
click at [252, 63] on input "False" at bounding box center [254, 64] width 5 height 4
radio input "true"
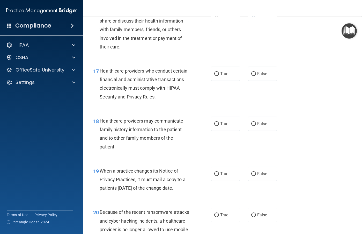
scroll to position [803, 0]
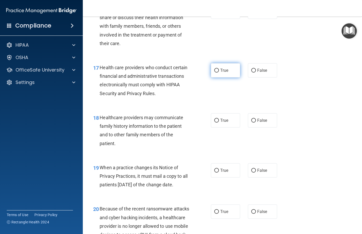
click at [216, 69] on input "True" at bounding box center [216, 71] width 5 height 4
radio input "true"
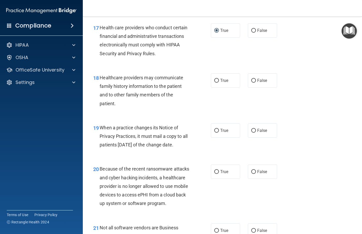
scroll to position [855, 0]
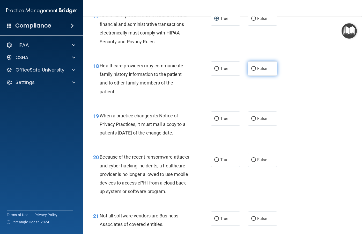
click at [252, 69] on input "False" at bounding box center [254, 69] width 5 height 4
radio input "true"
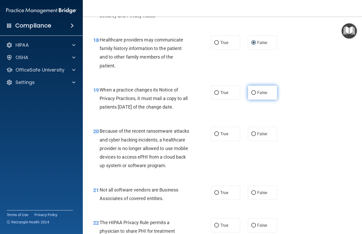
click at [252, 93] on input "False" at bounding box center [254, 93] width 5 height 4
radio input "true"
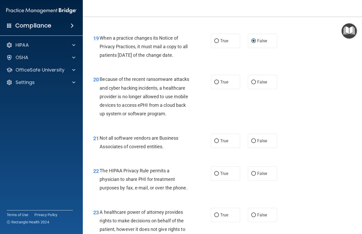
scroll to position [958, 0]
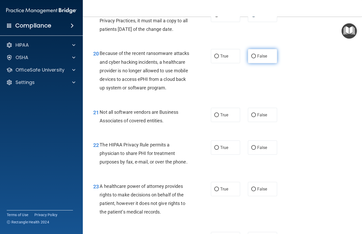
click at [252, 58] on input "False" at bounding box center [254, 56] width 5 height 4
radio input "true"
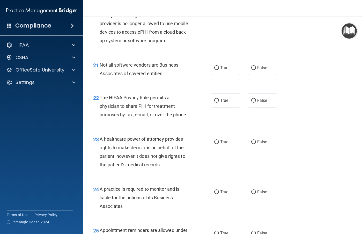
scroll to position [1010, 0]
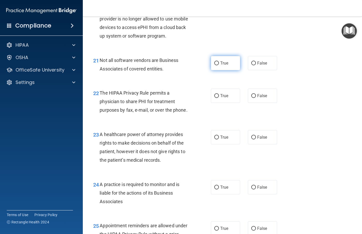
click at [214, 65] on input "True" at bounding box center [216, 63] width 5 height 4
radio input "true"
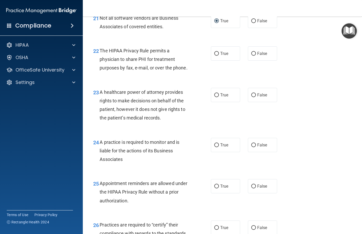
scroll to position [1062, 0]
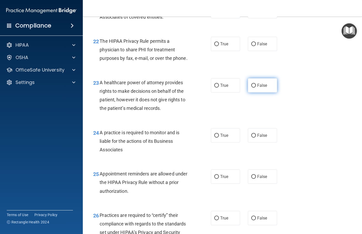
click at [252, 88] on input "False" at bounding box center [254, 86] width 5 height 4
radio input "true"
click at [252, 138] on input "False" at bounding box center [254, 136] width 5 height 4
radio input "true"
click at [214, 46] on input "True" at bounding box center [216, 44] width 5 height 4
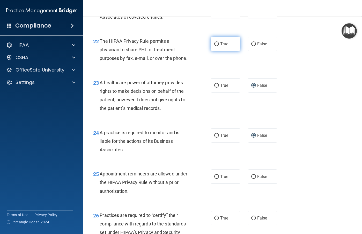
radio input "true"
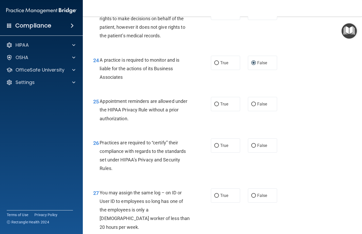
scroll to position [1166, 0]
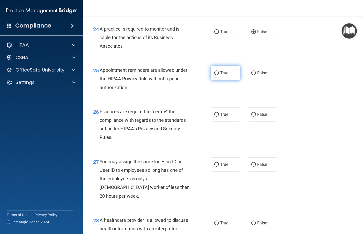
click at [215, 75] on input "True" at bounding box center [216, 73] width 5 height 4
radio input "true"
click at [252, 117] on input "False" at bounding box center [254, 115] width 5 height 4
radio input "true"
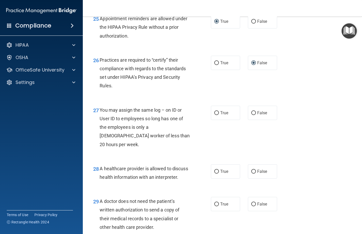
scroll to position [1218, 0]
click at [253, 115] on input "False" at bounding box center [254, 113] width 5 height 4
radio input "true"
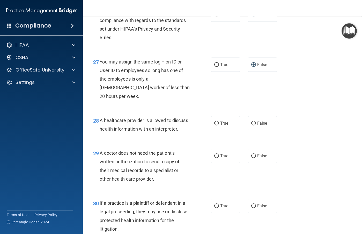
scroll to position [1269, 0]
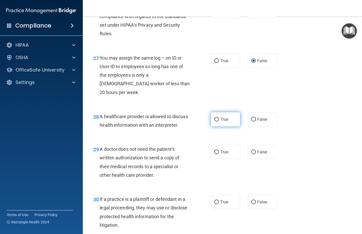
click at [216, 121] on input "True" at bounding box center [216, 120] width 5 height 4
radio input "true"
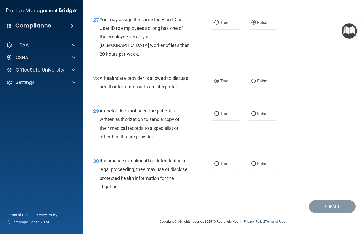
scroll to position [1321, 0]
click at [215, 116] on input "True" at bounding box center [216, 114] width 5 height 4
radio input "true"
click at [214, 166] on input "True" at bounding box center [216, 164] width 5 height 4
radio input "true"
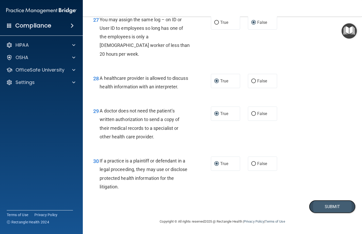
click at [320, 210] on button "Submit" at bounding box center [332, 206] width 47 height 13
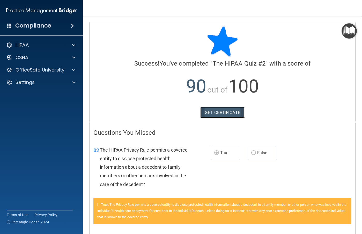
click at [223, 112] on link "GET CERTIFICATE" at bounding box center [223, 112] width 44 height 11
click at [40, 69] on p "OfficeSafe University" at bounding box center [40, 70] width 49 height 6
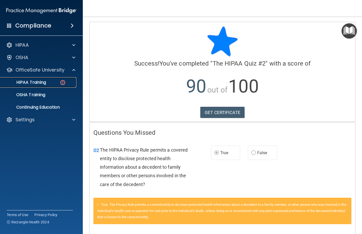
click at [35, 81] on p "HIPAA Training" at bounding box center [24, 82] width 43 height 5
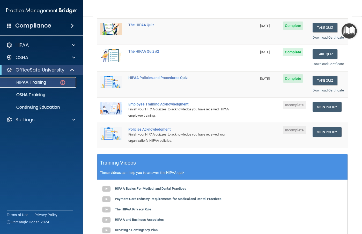
scroll to position [78, 0]
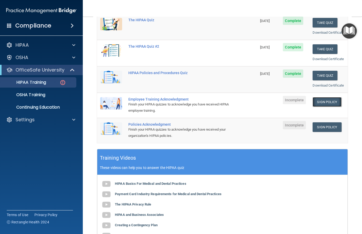
click at [322, 107] on link "Sign Policy" at bounding box center [327, 102] width 29 height 10
click at [326, 132] on link "Sign Policy" at bounding box center [327, 127] width 29 height 10
click at [69, 119] on div at bounding box center [73, 120] width 13 height 6
click at [31, 94] on p "OSHA Training" at bounding box center [24, 94] width 42 height 5
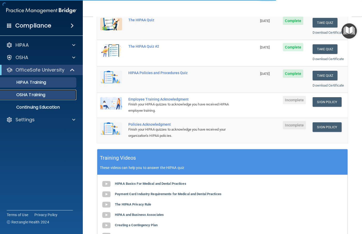
scroll to position [40, 0]
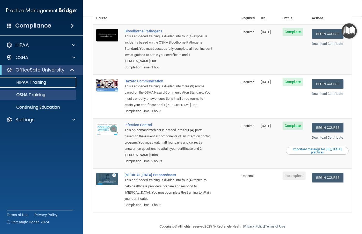
click at [36, 83] on p "HIPAA Training" at bounding box center [24, 82] width 43 height 5
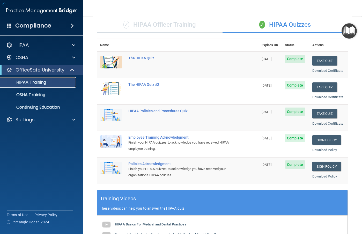
scroll to position [156, 0]
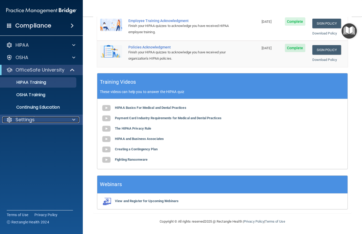
click at [27, 120] on p "Settings" at bounding box center [25, 120] width 19 height 6
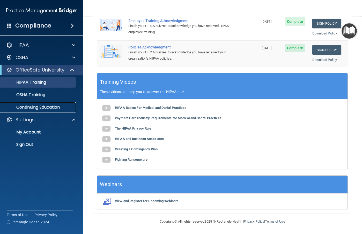
click at [30, 106] on p "Continuing Education" at bounding box center [38, 107] width 71 height 5
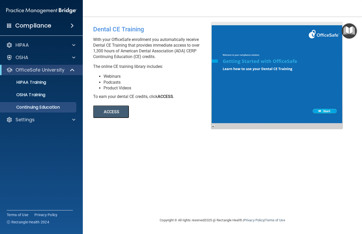
click at [111, 111] on button "ACCESS" at bounding box center [111, 111] width 36 height 12
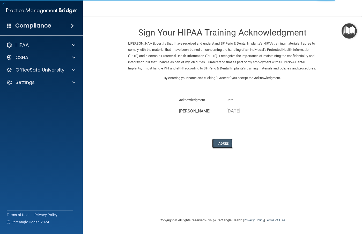
click at [224, 147] on button "I Agree" at bounding box center [222, 144] width 21 height 10
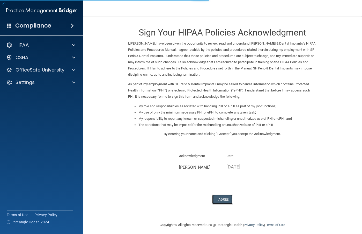
click at [224, 198] on button "I Agree" at bounding box center [222, 200] width 21 height 10
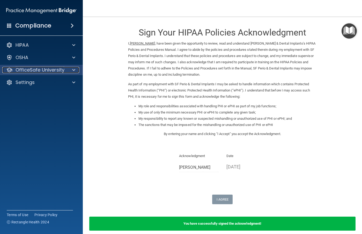
click at [50, 72] on p "OfficeSafe University" at bounding box center [40, 70] width 49 height 6
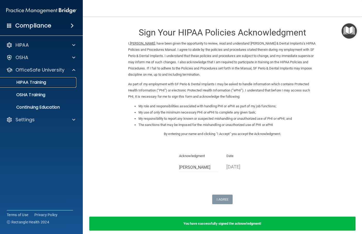
click at [37, 82] on p "HIPAA Training" at bounding box center [24, 82] width 43 height 5
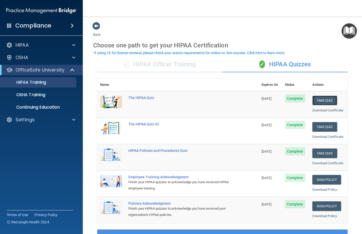
click at [319, 99] on button "Take Quiz" at bounding box center [325, 101] width 25 height 10
